Goal: Task Accomplishment & Management: Manage account settings

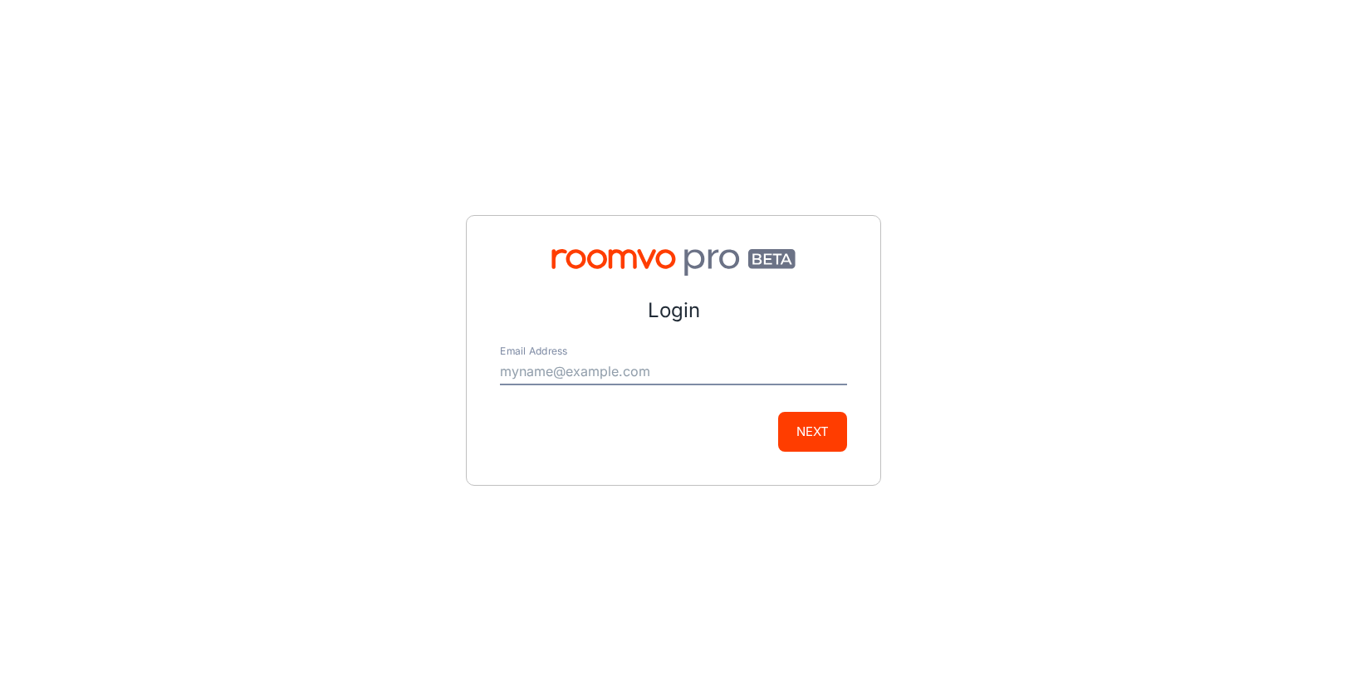
click at [604, 371] on input "Email Address" at bounding box center [673, 372] width 347 height 27
type input "mary.heimbecker@majesticfloorsllc.com"
click at [822, 436] on button "Next" at bounding box center [812, 432] width 69 height 40
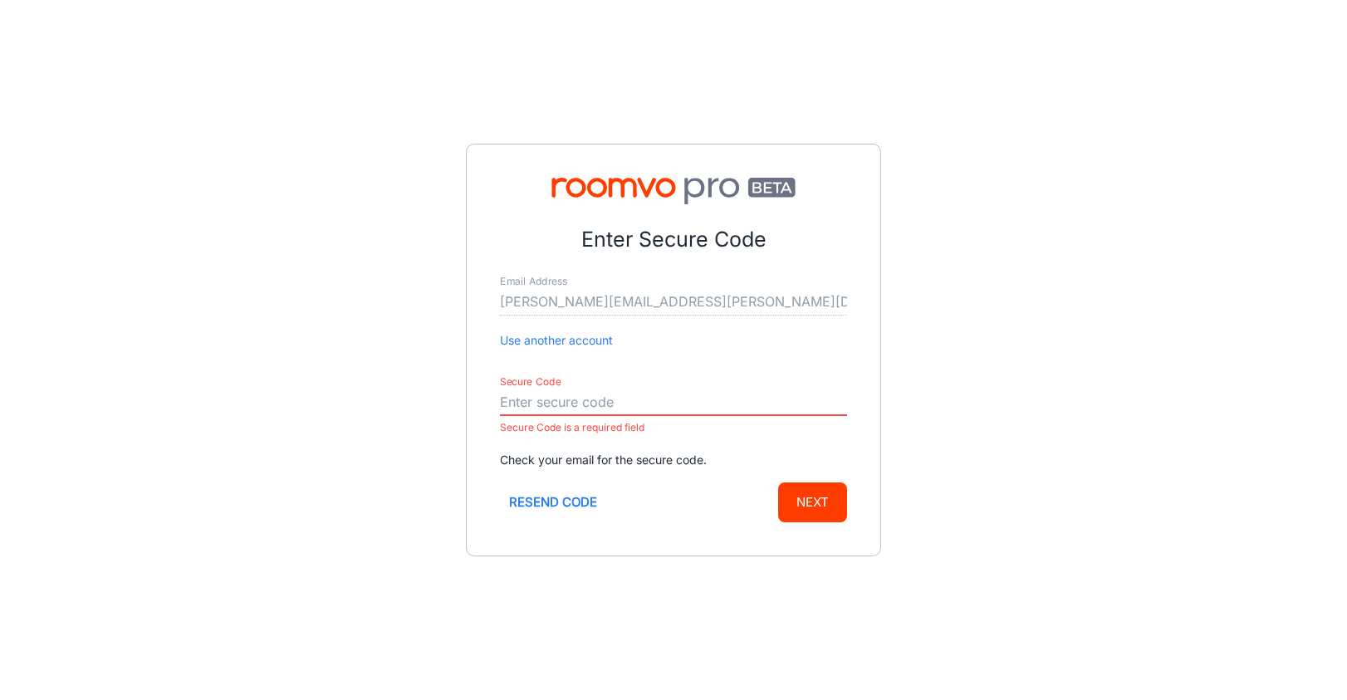
click at [508, 397] on input "Secure Code" at bounding box center [673, 402] width 347 height 27
paste input "338996"
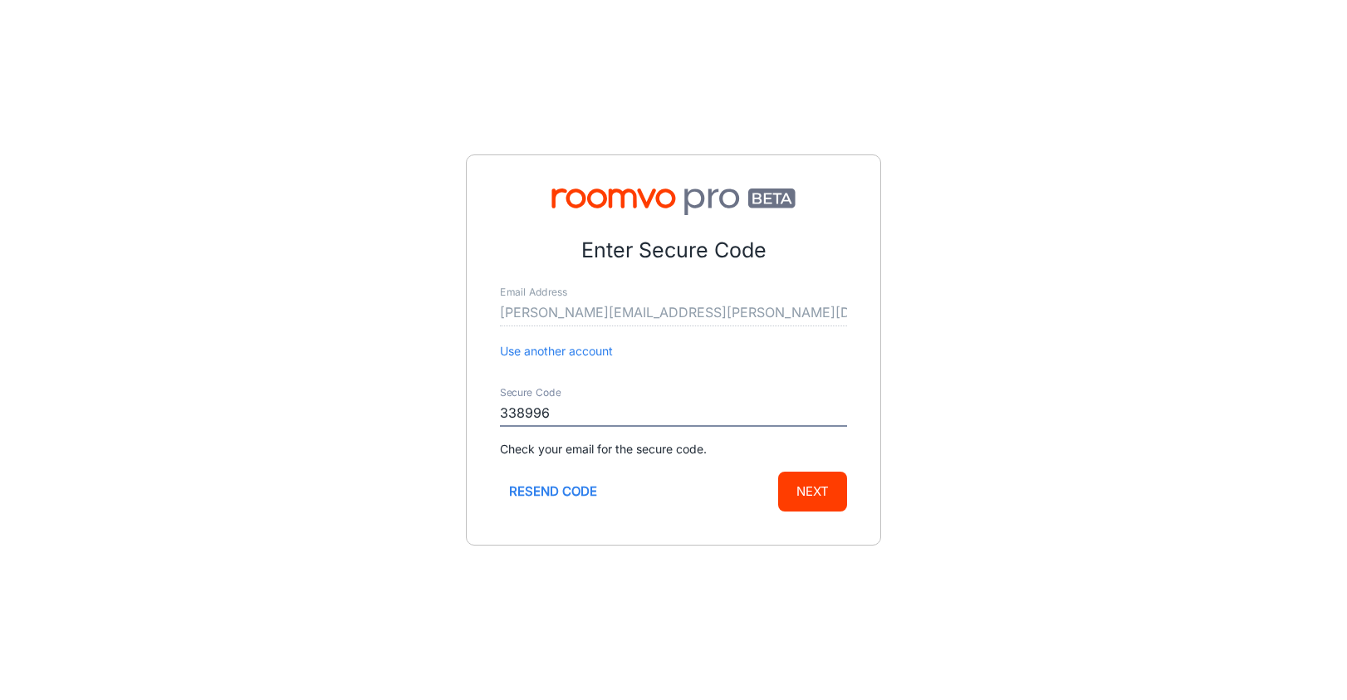
type input "338996"
click at [819, 487] on button "Next" at bounding box center [812, 492] width 69 height 40
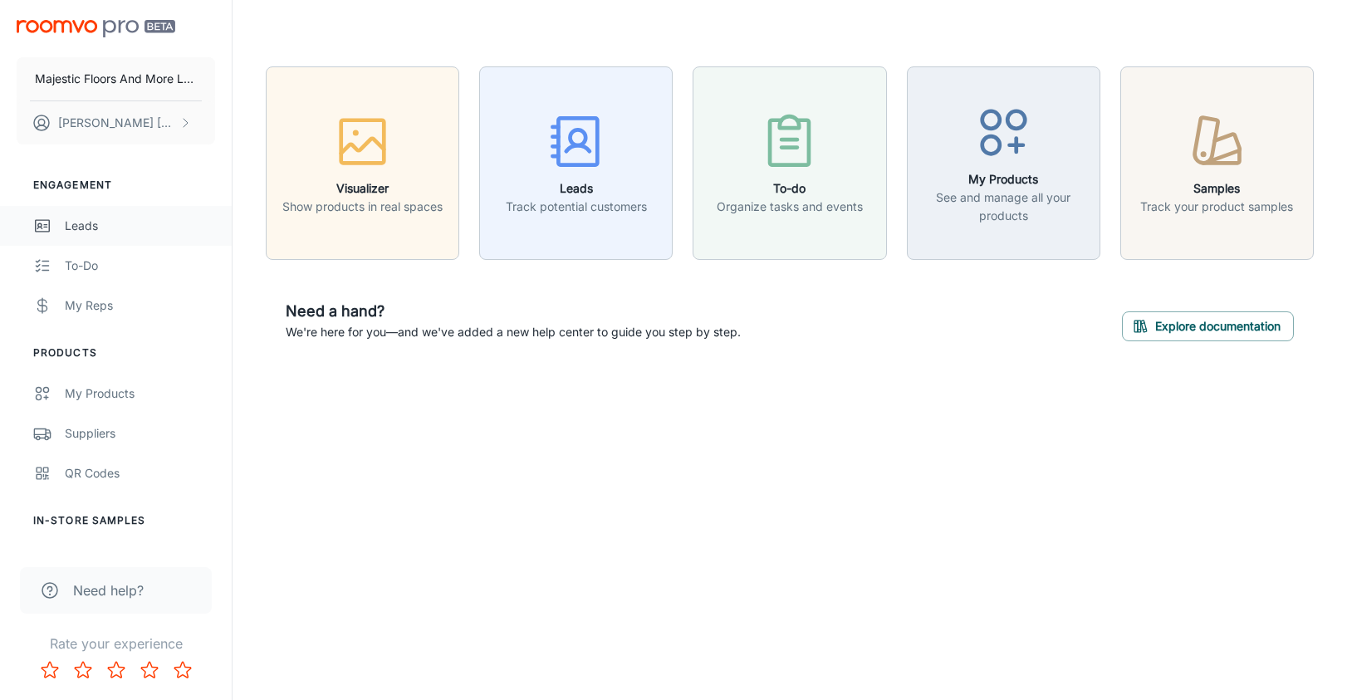
click at [80, 230] on div "Leads" at bounding box center [140, 226] width 150 height 18
